Goal: Find contact information: Find contact information

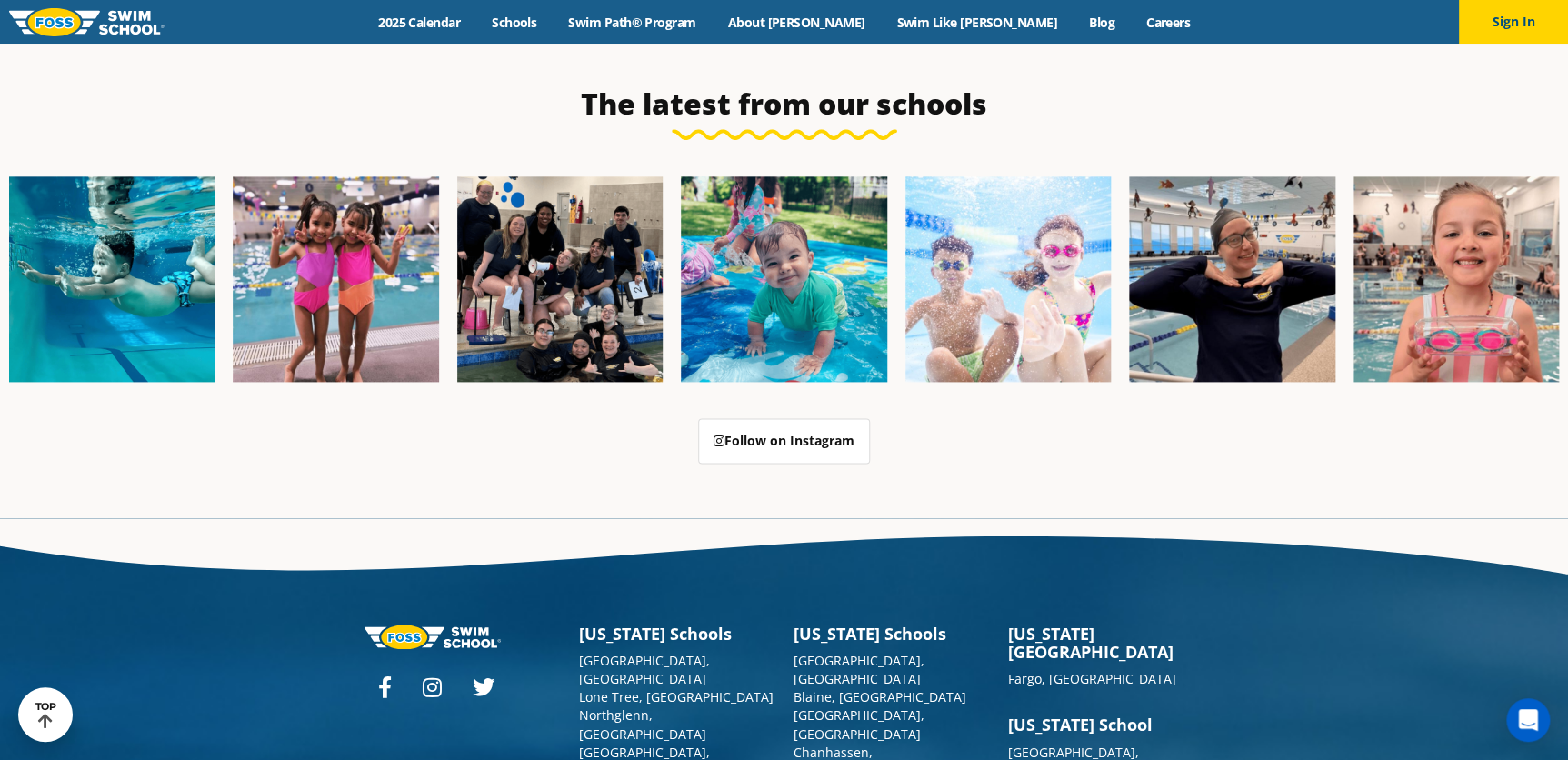
scroll to position [4652, 0]
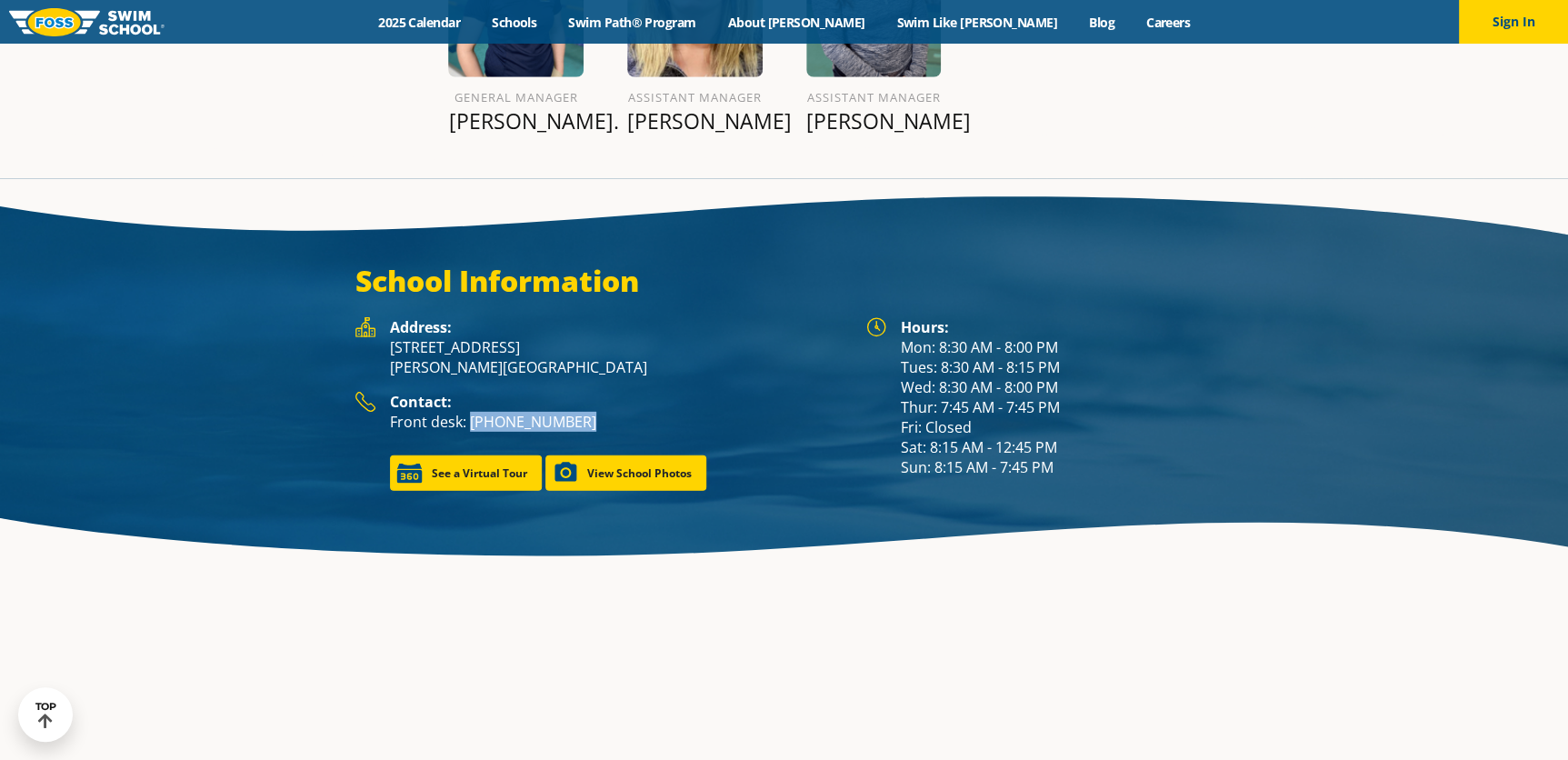
drag, startPoint x: 582, startPoint y: 370, endPoint x: 466, endPoint y: 366, distance: 116.1
click at [467, 412] on p "Front desk: (763) 244-3485" at bounding box center [619, 422] width 458 height 20
copy p "(763) 244-3485"
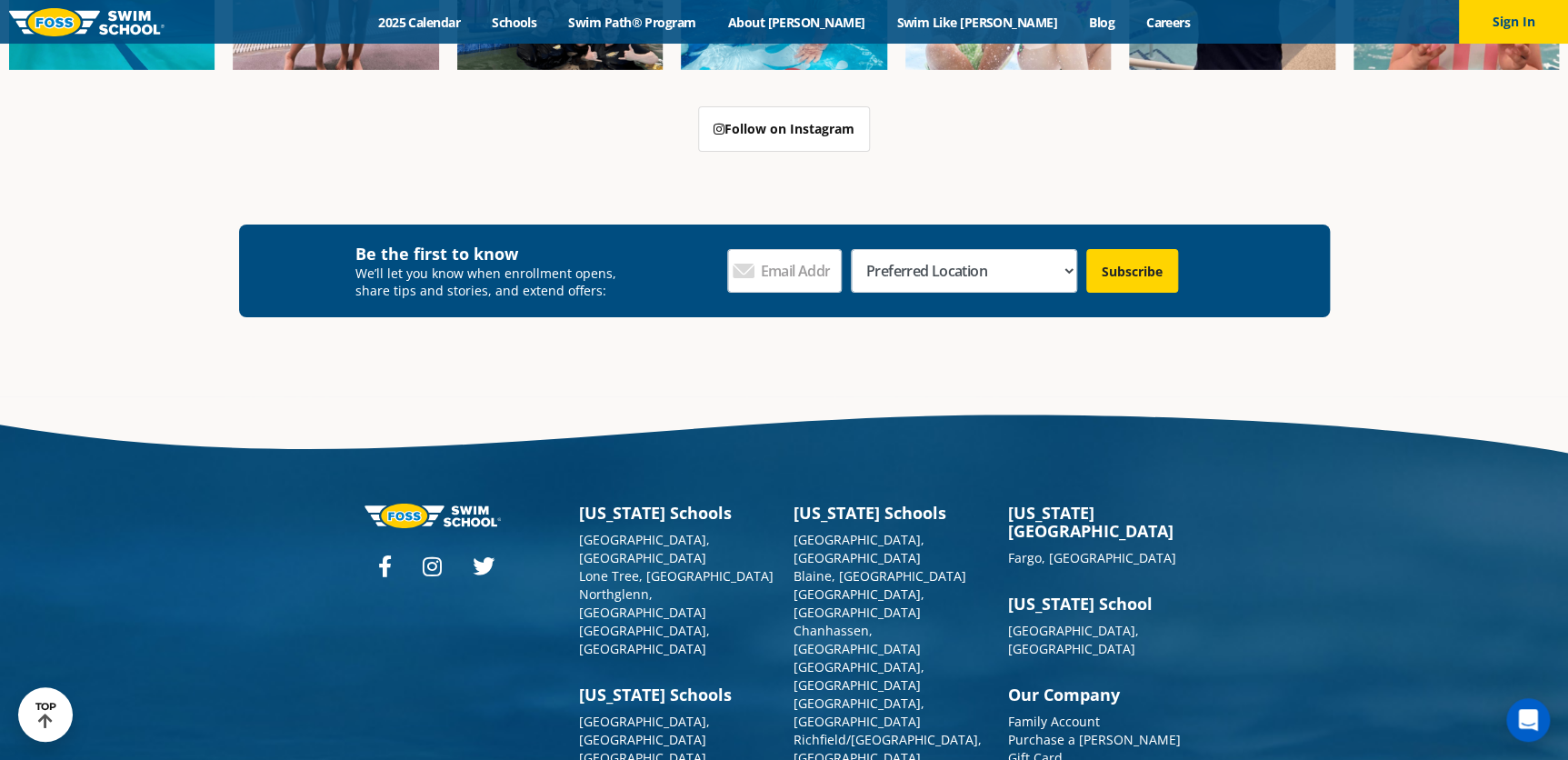
scroll to position [6592, 0]
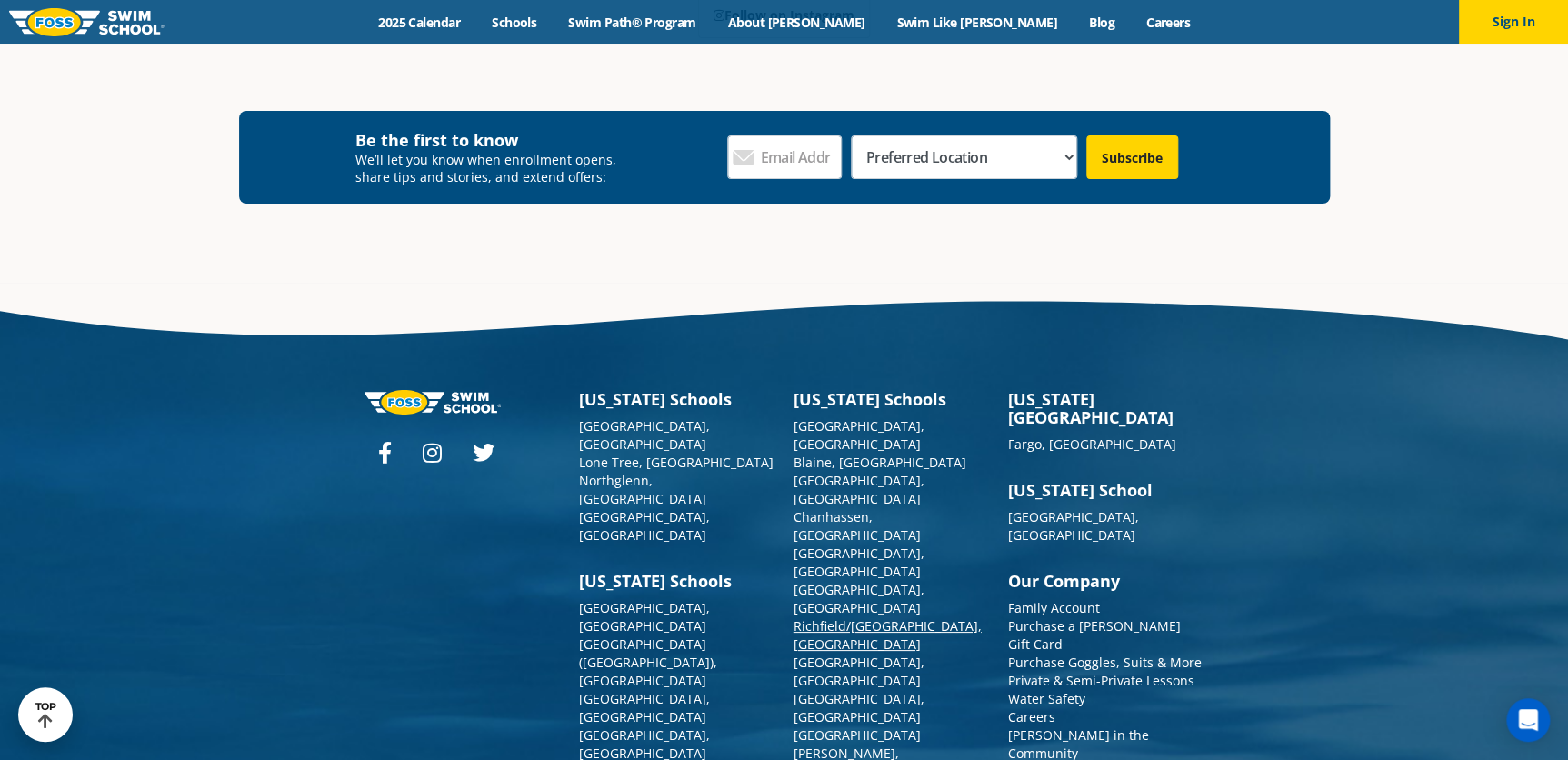
click at [816, 618] on link "Richfield/[GEOGRAPHIC_DATA], [GEOGRAPHIC_DATA]" at bounding box center [888, 635] width 188 height 36
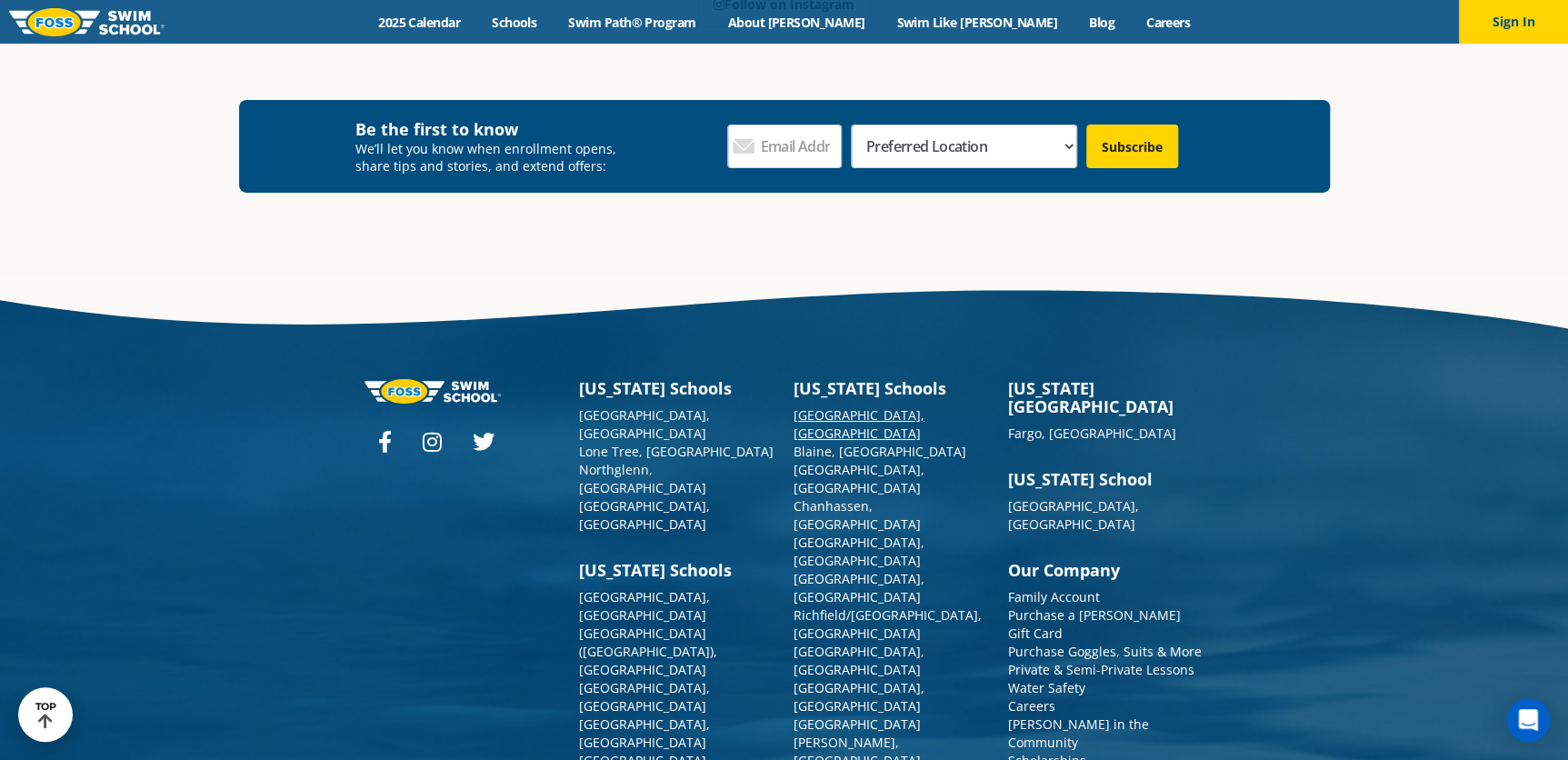
scroll to position [6619, 0]
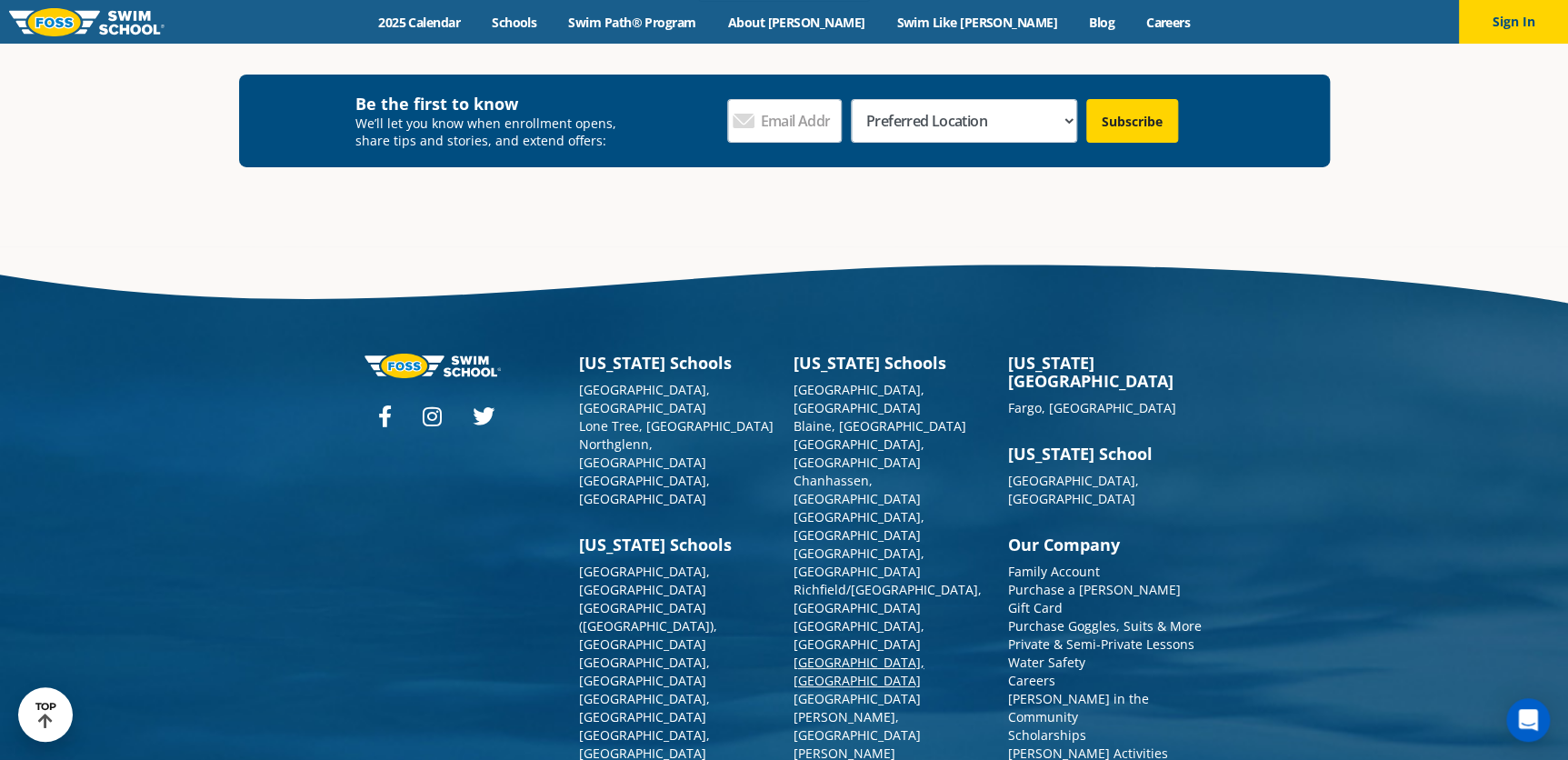
click at [826, 653] on link "[GEOGRAPHIC_DATA], [GEOGRAPHIC_DATA]" at bounding box center [859, 670] width 131 height 36
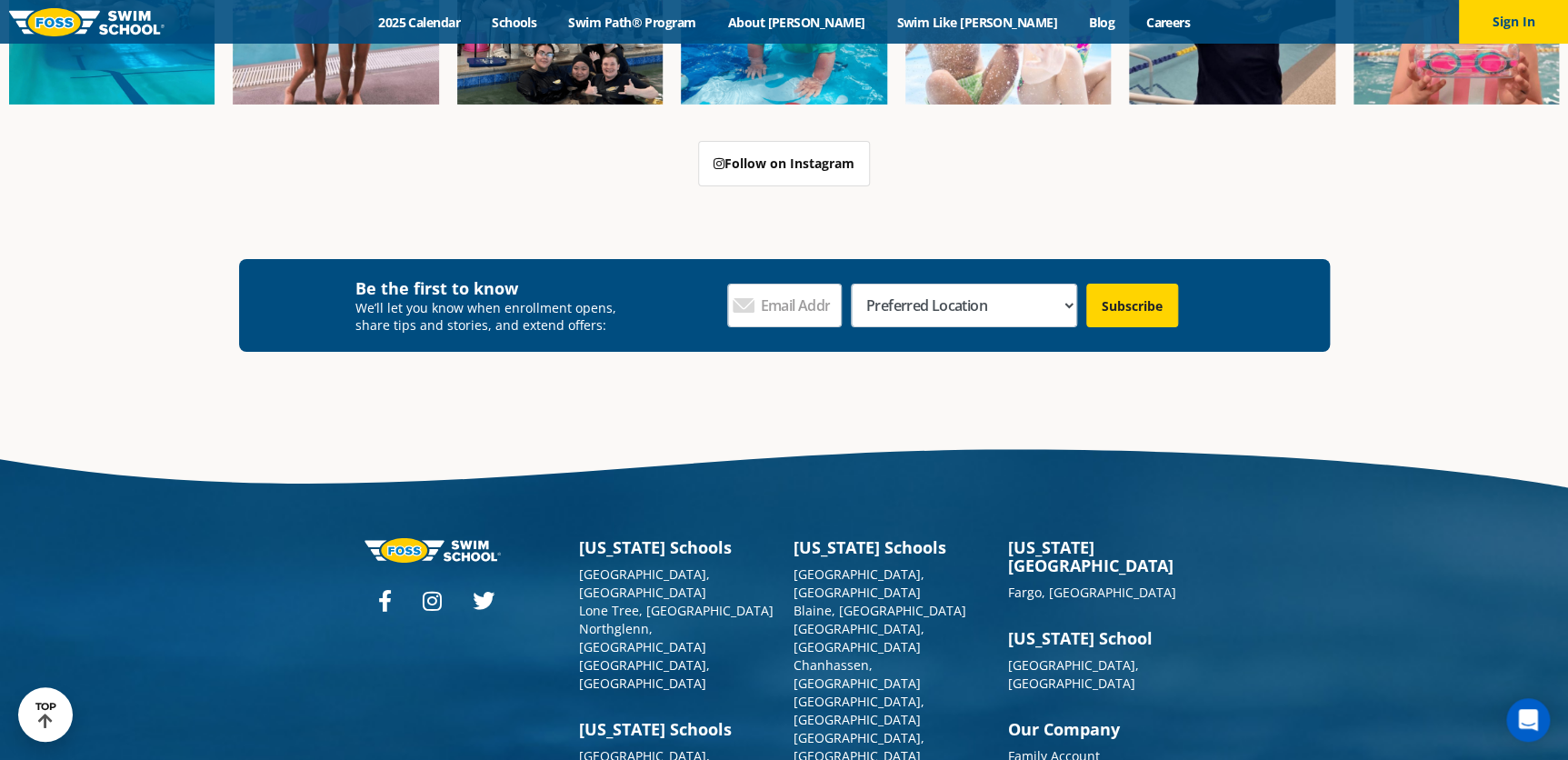
scroll to position [6680, 0]
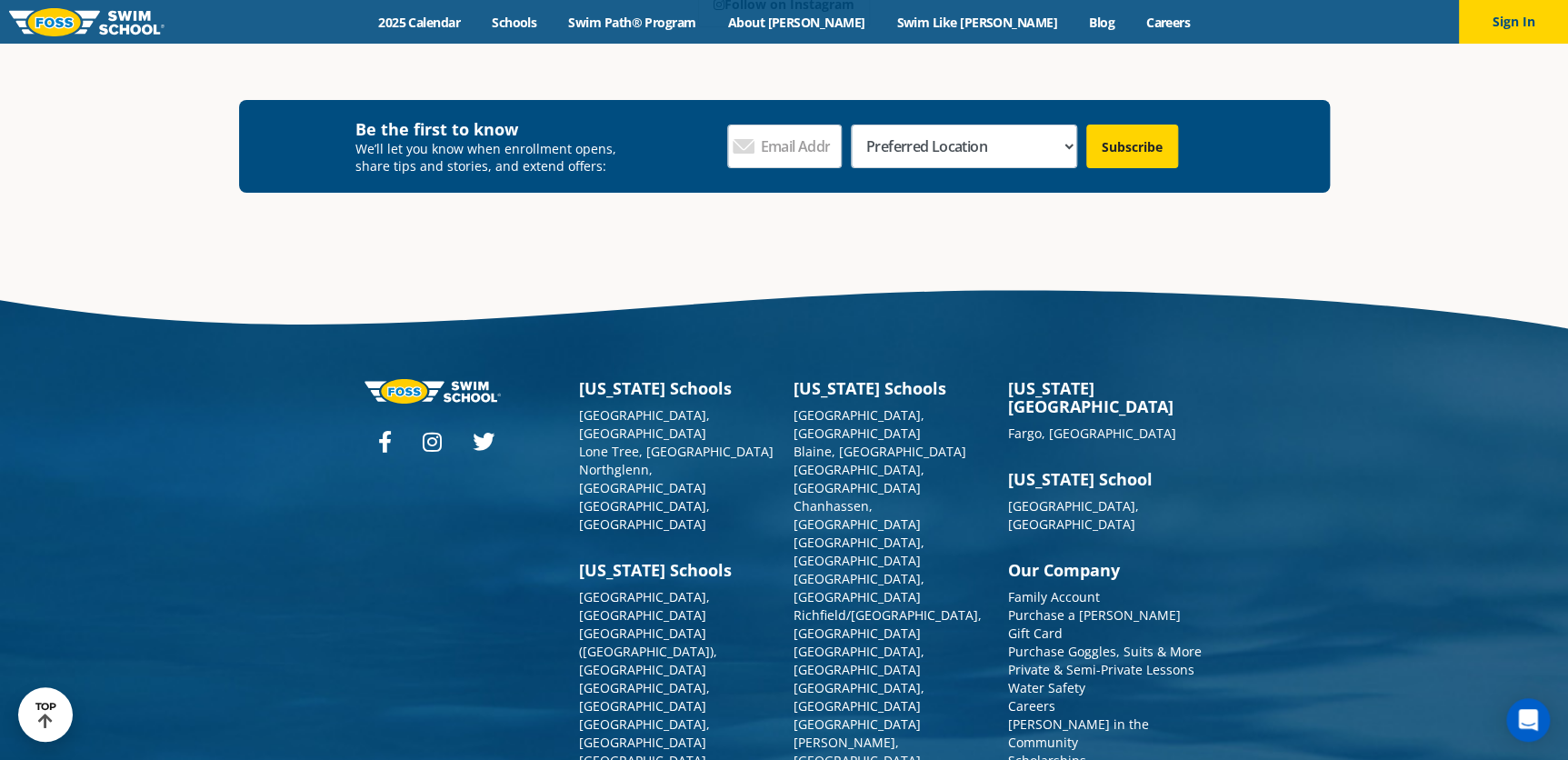
click at [619, 752] on link "[GEOGRAPHIC_DATA], [GEOGRAPHIC_DATA]" at bounding box center [644, 769] width 131 height 36
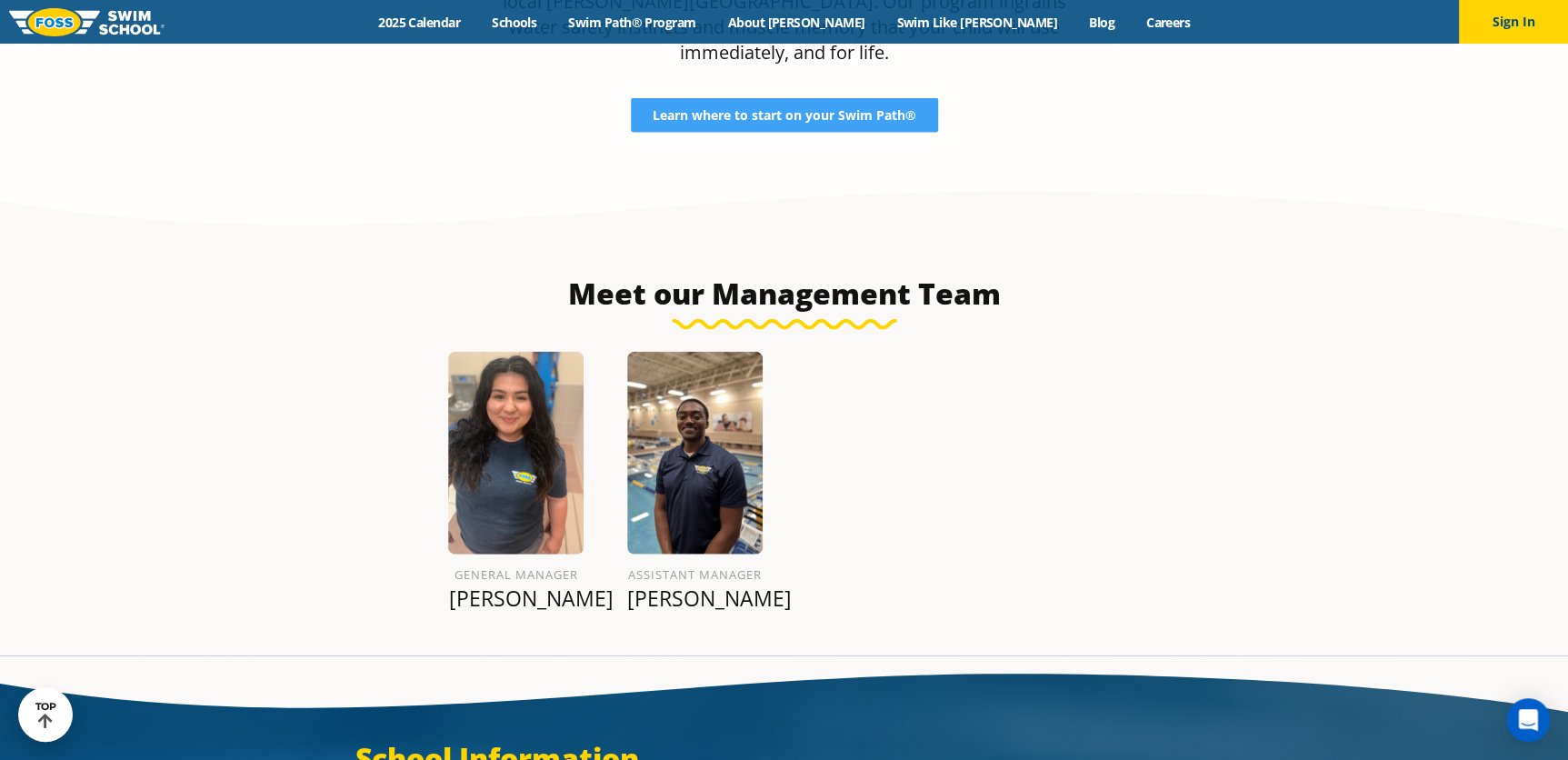
scroll to position [2040, 0]
